Goal: Transaction & Acquisition: Book appointment/travel/reservation

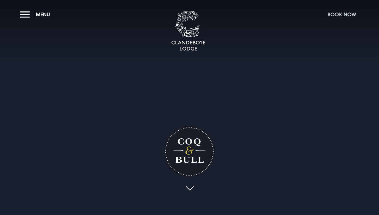
click at [335, 16] on button "Book Now" at bounding box center [341, 14] width 34 height 12
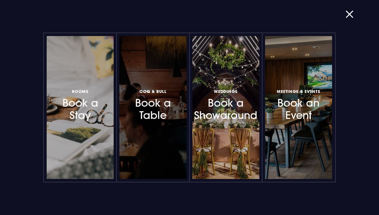
click at [164, 104] on h3 "Coq & Bull Book a Table" at bounding box center [153, 104] width 44 height 34
click at [156, 106] on h3 "Coq & Bull Book a Table" at bounding box center [153, 104] width 44 height 34
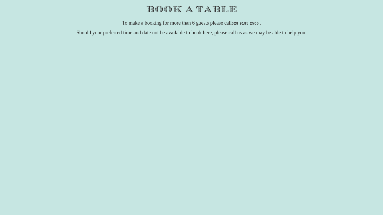
scroll to position [77, 0]
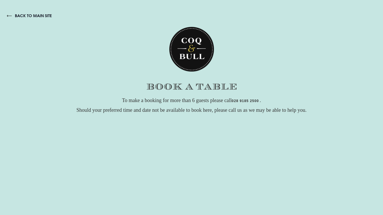
click at [32, 15] on link "back to main site" at bounding box center [29, 15] width 45 height 5
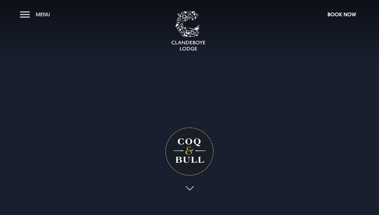
click at [26, 12] on button "Menu" at bounding box center [36, 14] width 33 height 12
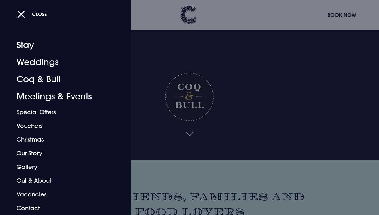
scroll to position [55, 0]
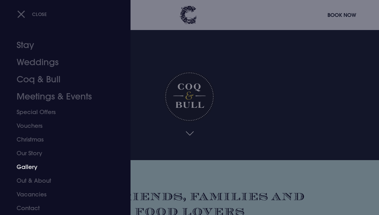
drag, startPoint x: 31, startPoint y: 168, endPoint x: 39, endPoint y: 168, distance: 7.8
click at [32, 168] on link "Gallery" at bounding box center [61, 167] width 89 height 14
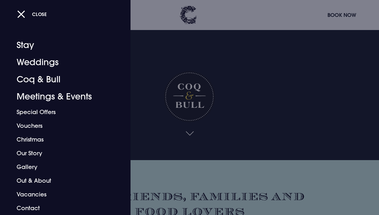
click at [340, 15] on div "Close" at bounding box center [195, 14] width 357 height 12
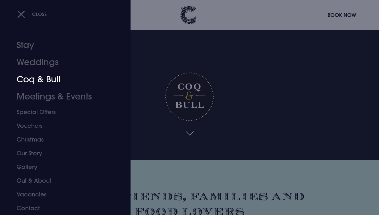
click at [47, 81] on link "Coq & Bull" at bounding box center [61, 79] width 89 height 17
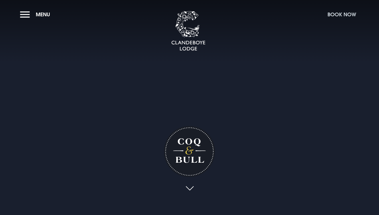
click at [344, 12] on button "Book Now" at bounding box center [341, 14] width 34 height 12
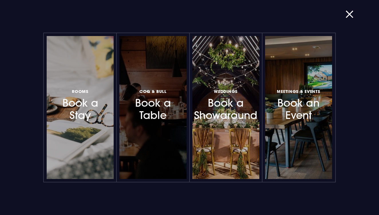
click at [160, 111] on h3 "Coq & Bull Book a Table" at bounding box center [153, 104] width 44 height 34
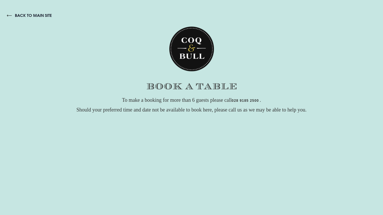
scroll to position [1, 0]
click at [24, 14] on link "back to main site" at bounding box center [29, 15] width 45 height 5
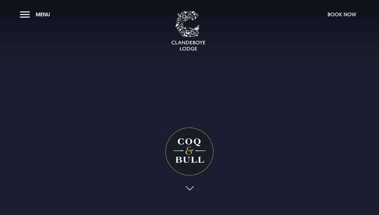
click at [340, 14] on button "Book Now" at bounding box center [341, 14] width 34 height 12
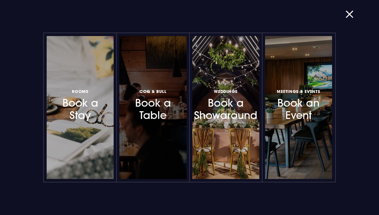
drag, startPoint x: 164, startPoint y: 110, endPoint x: 167, endPoint y: 119, distance: 9.2
click at [165, 112] on h3 "Coq & Bull Book a Table" at bounding box center [153, 104] width 44 height 34
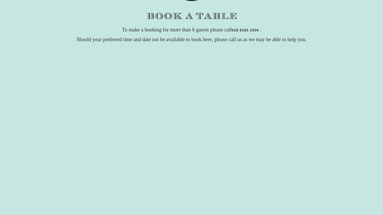
scroll to position [73, 0]
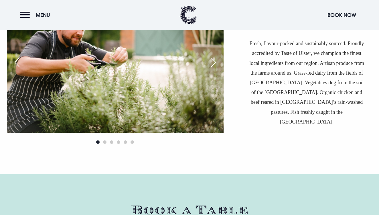
scroll to position [1510, 0]
click at [134, 140] on span "Go to slide 6" at bounding box center [131, 141] width 3 height 3
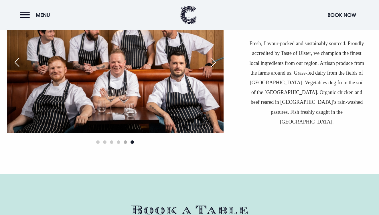
click at [125, 140] on span "Go to slide 5" at bounding box center [125, 141] width 3 height 3
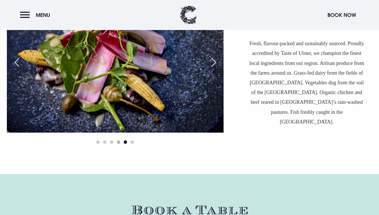
click at [119, 140] on span "Go to slide 4" at bounding box center [118, 141] width 3 height 3
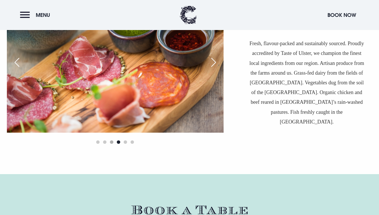
click at [112, 140] on span "Go to slide 3" at bounding box center [111, 141] width 3 height 3
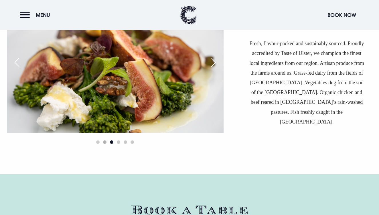
click at [104, 140] on span "Go to slide 2" at bounding box center [104, 141] width 3 height 3
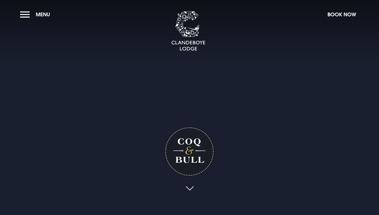
scroll to position [0, 0]
click at [349, 15] on button "Book Now" at bounding box center [341, 14] width 34 height 12
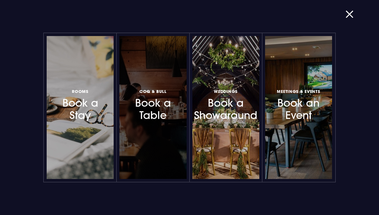
drag, startPoint x: 164, startPoint y: 113, endPoint x: 163, endPoint y: 118, distance: 4.7
click at [164, 114] on h3 "Coq & Bull Book a Table" at bounding box center [153, 104] width 44 height 34
click at [171, 107] on h3 "Coq & Bull Book a Table" at bounding box center [153, 104] width 44 height 34
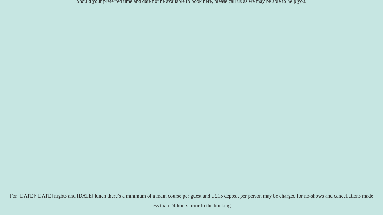
scroll to position [110, 0]
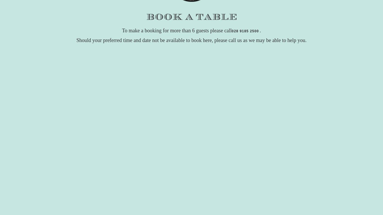
scroll to position [67, 0]
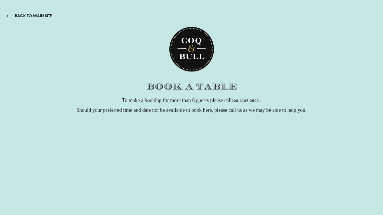
click at [21, 17] on link "back to main site" at bounding box center [29, 15] width 45 height 5
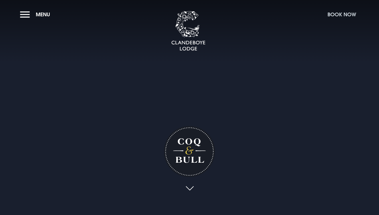
click at [338, 13] on button "Book Now" at bounding box center [341, 14] width 34 height 12
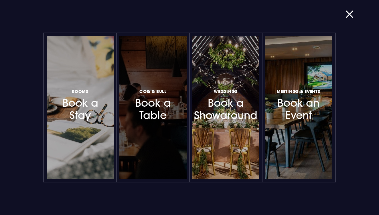
scroll to position [8, 0]
click at [156, 114] on h3 "Coq & Bull Book a Table" at bounding box center [153, 104] width 44 height 34
click at [159, 116] on h3 "Coq & Bull Book a Table" at bounding box center [153, 104] width 44 height 34
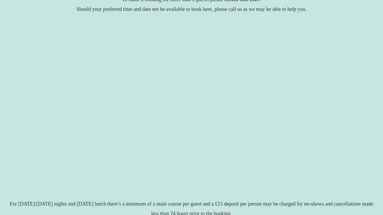
scroll to position [102, 0]
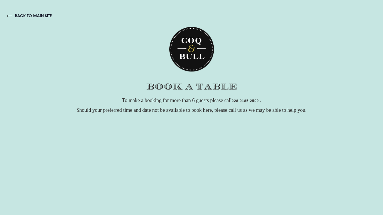
checkbox input "true"
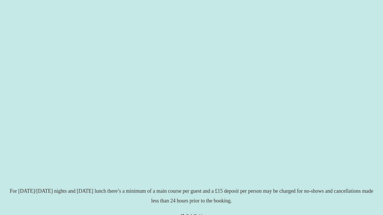
scroll to position [116, 0]
